Goal: Task Accomplishment & Management: Complete application form

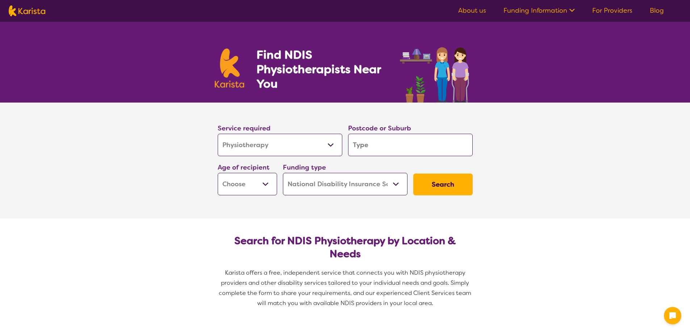
select select "Physiotherapy"
select select "NDIS"
select select "Physiotherapy"
select select "NDIS"
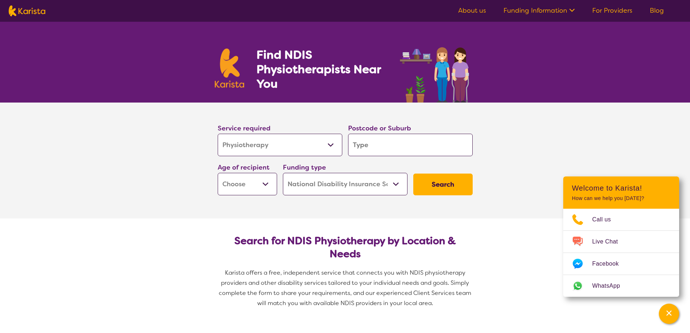
click at [405, 144] on input "search" at bounding box center [410, 145] width 125 height 22
type input "2"
type input "25"
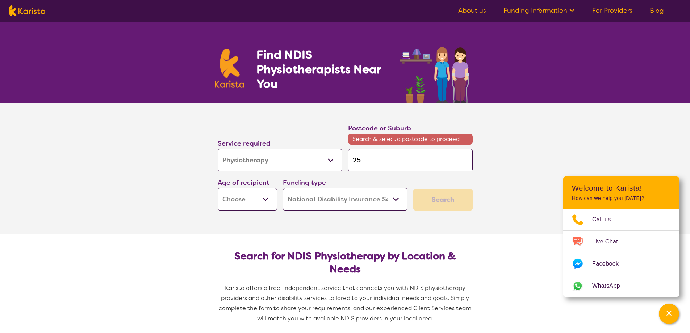
type input "251"
type input "2519"
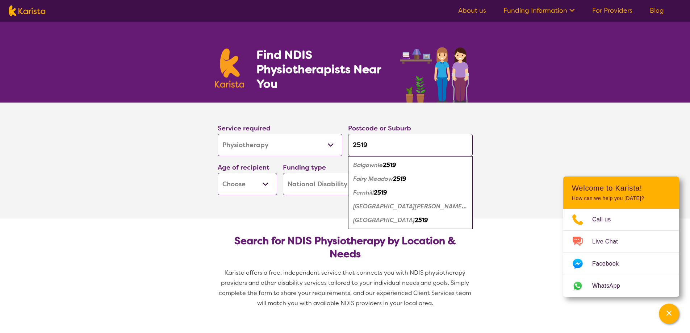
type input "2519"
click at [381, 163] on em "Balgownie" at bounding box center [368, 165] width 30 height 8
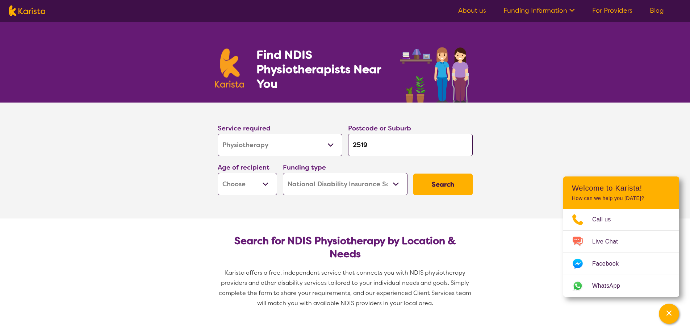
click at [247, 187] on select "Early Childhood - 0 to 9 Child - 10 to 11 Adolescent - 12 to 17 Adult - 18 to 6…" at bounding box center [247, 184] width 59 height 22
click at [245, 179] on select "Early Childhood - 0 to 9 Child - 10 to 11 Adolescent - 12 to 17 Adult - 18 to 6…" at bounding box center [247, 184] width 59 height 22
select select "AD"
click at [218, 173] on select "Early Childhood - 0 to 9 Child - 10 to 11 Adolescent - 12 to 17 Adult - 18 to 6…" at bounding box center [247, 184] width 59 height 22
select select "AD"
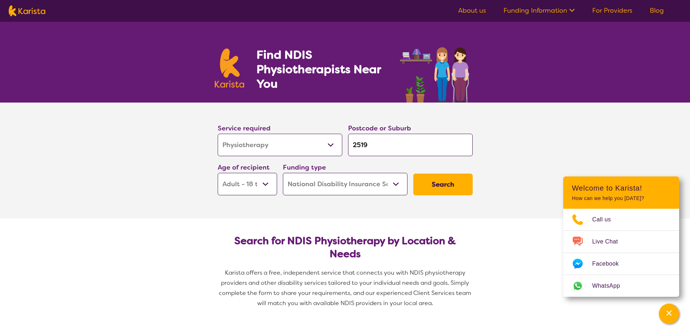
click at [328, 184] on select "Home Care Package (HCP) National Disability Insurance Scheme (NDIS) I don't know" at bounding box center [345, 184] width 125 height 22
click at [283, 173] on select "Home Care Package (HCP) National Disability Insurance Scheme (NDIS) I don't know" at bounding box center [345, 184] width 125 height 22
click at [439, 179] on button "Search" at bounding box center [442, 184] width 59 height 22
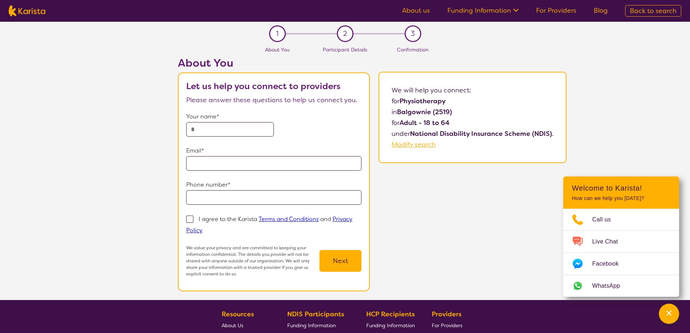
click at [425, 109] on b "Balgownie (2519)" at bounding box center [424, 112] width 55 height 9
click at [481, 108] on p "in [GEOGRAPHIC_DATA] (2519)" at bounding box center [472, 111] width 162 height 11
click at [231, 127] on input "text" at bounding box center [230, 129] width 88 height 14
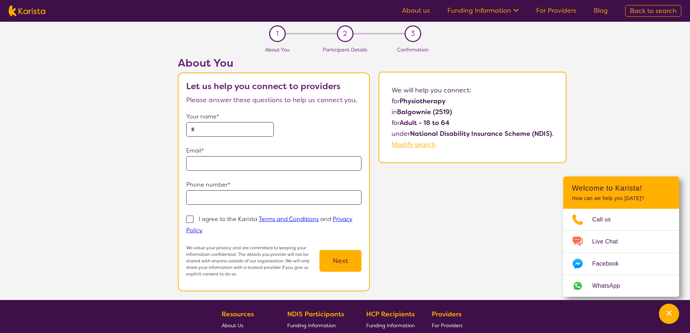
click at [130, 169] on div "About You Let us help you connect to providers Please answer these questions to…" at bounding box center [371, 177] width 635 height 243
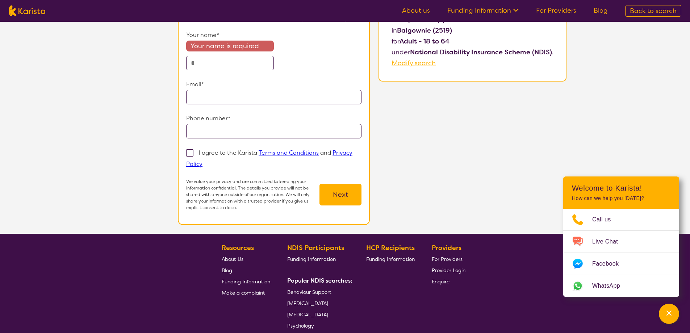
scroll to position [157, 0]
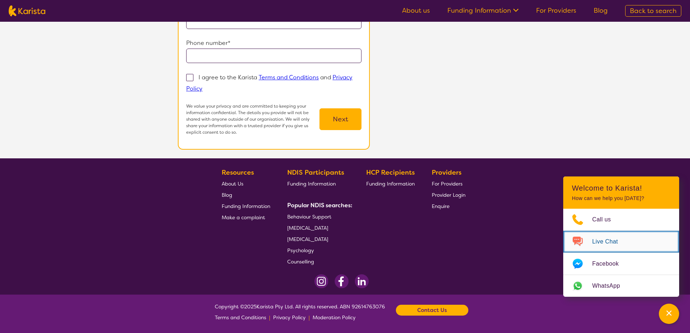
click at [607, 239] on span "Live Chat" at bounding box center [609, 241] width 34 height 11
